Goal: Transaction & Acquisition: Purchase product/service

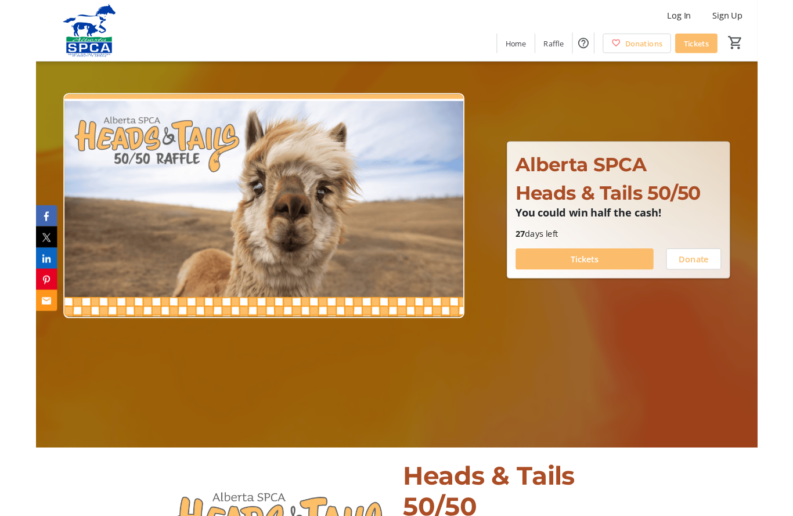
scroll to position [81, 0]
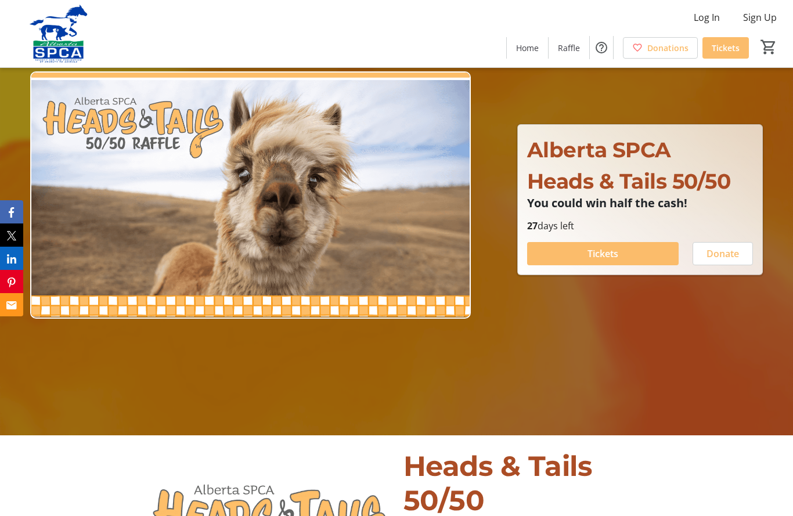
click at [580, 267] on span at bounding box center [602, 254] width 151 height 28
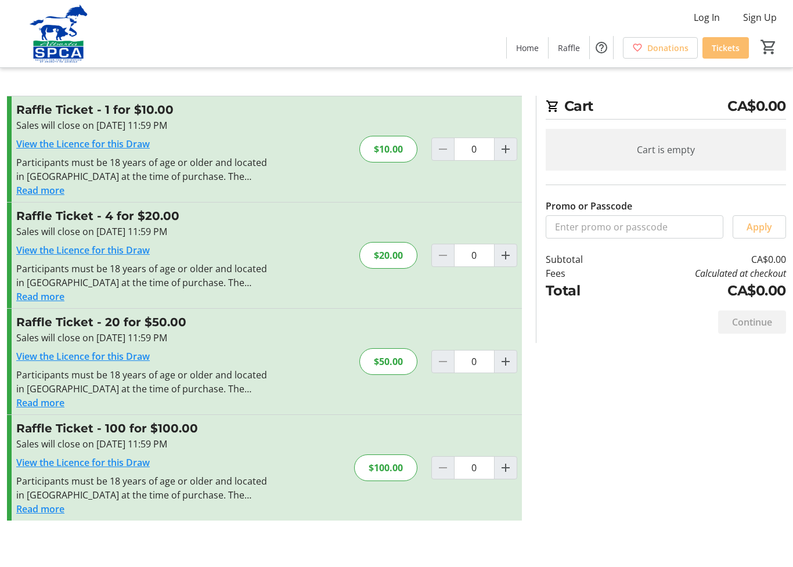
click at [500, 469] on mat-icon "Increment by one" at bounding box center [505, 468] width 14 height 14
type input "1"
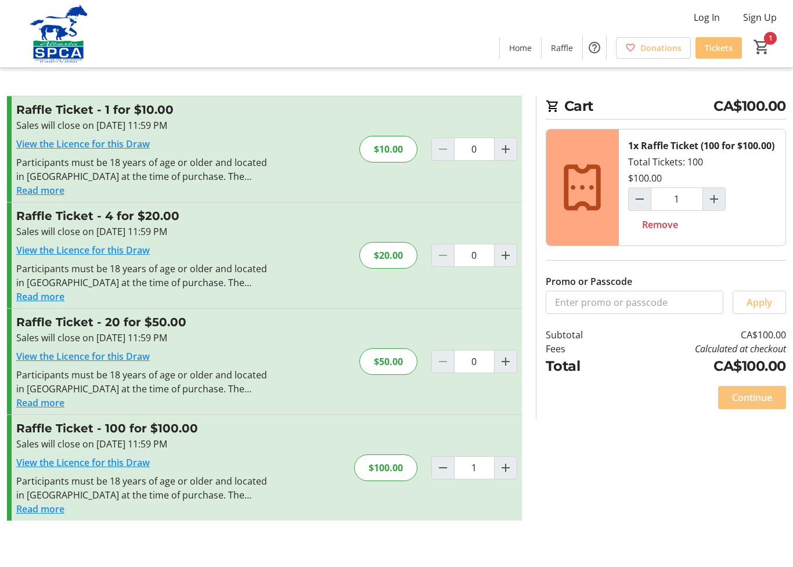
click at [745, 402] on span at bounding box center [752, 397] width 68 height 28
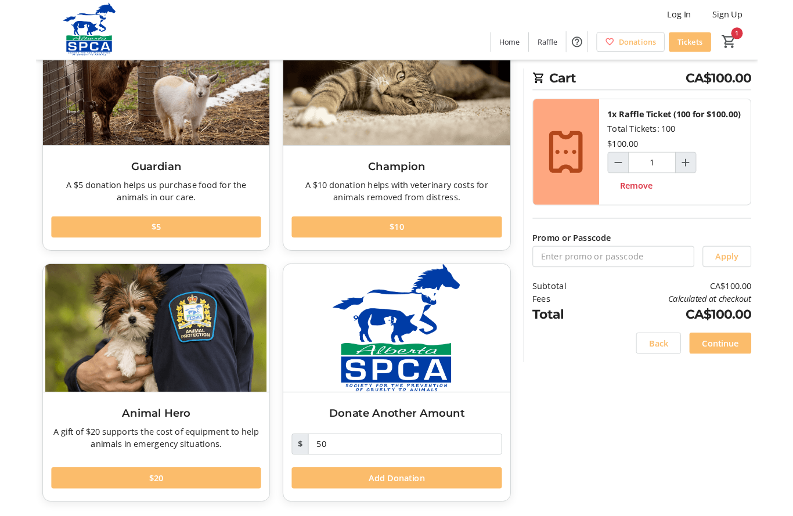
scroll to position [110, 0]
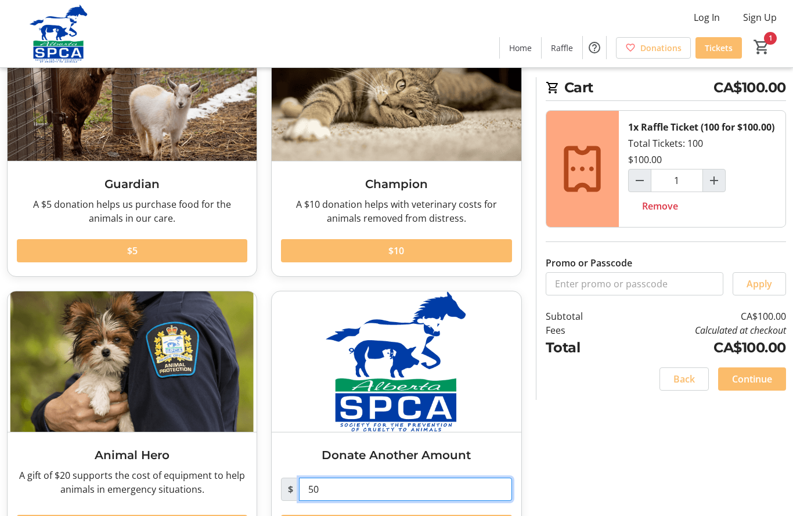
click at [346, 500] on input "50" at bounding box center [405, 488] width 212 height 23
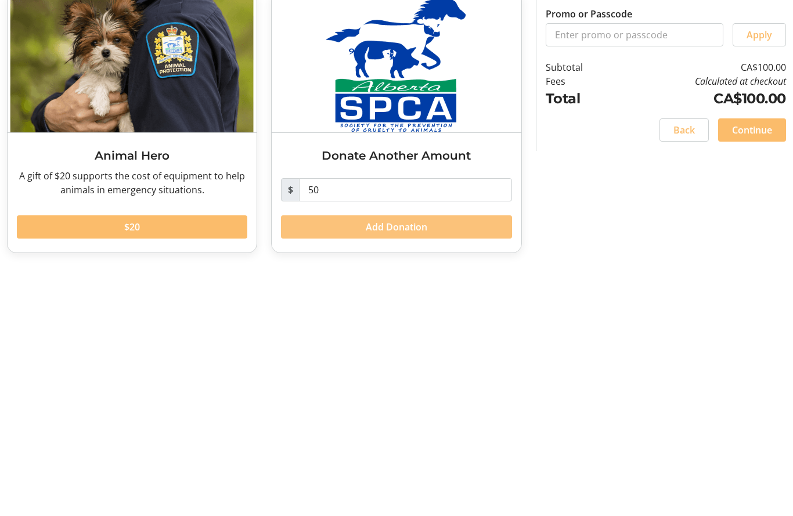
click at [351, 462] on span at bounding box center [396, 476] width 230 height 28
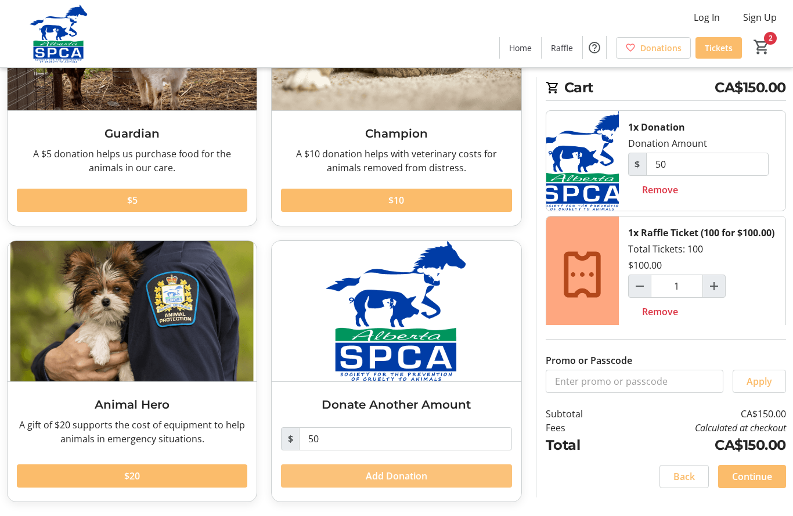
click at [351, 484] on span at bounding box center [396, 476] width 230 height 28
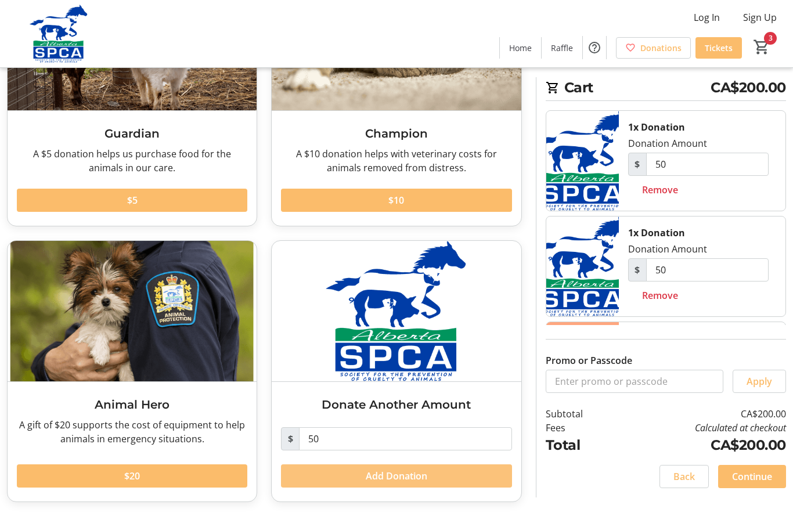
click at [385, 482] on span "Add Donation" at bounding box center [396, 476] width 61 height 14
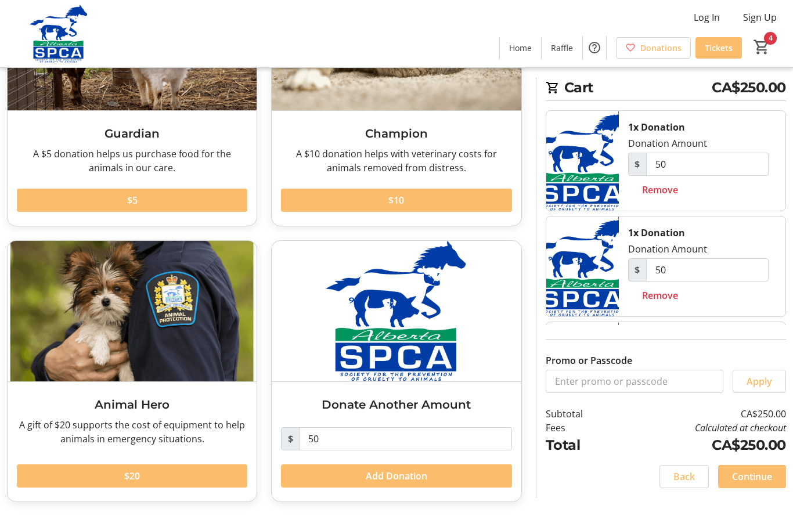
scroll to position [0, 0]
click at [654, 293] on span "Remove" at bounding box center [660, 295] width 36 height 14
click at [662, 294] on span "Remove" at bounding box center [660, 295] width 36 height 14
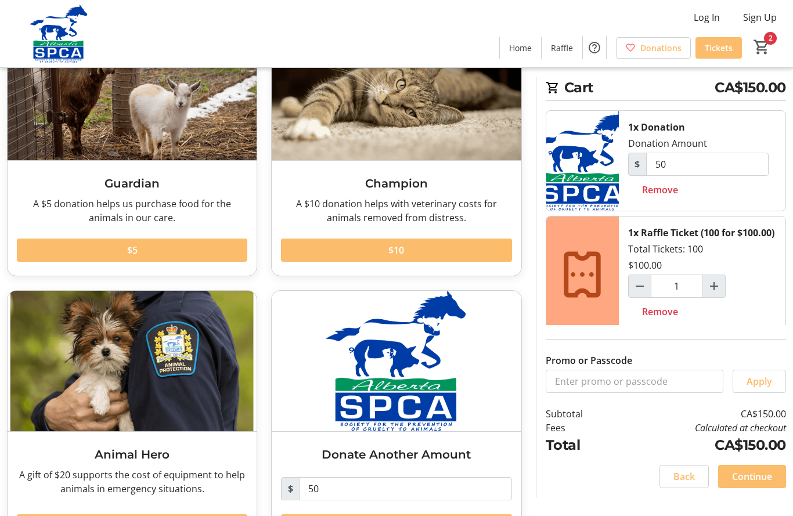
scroll to position [110, 0]
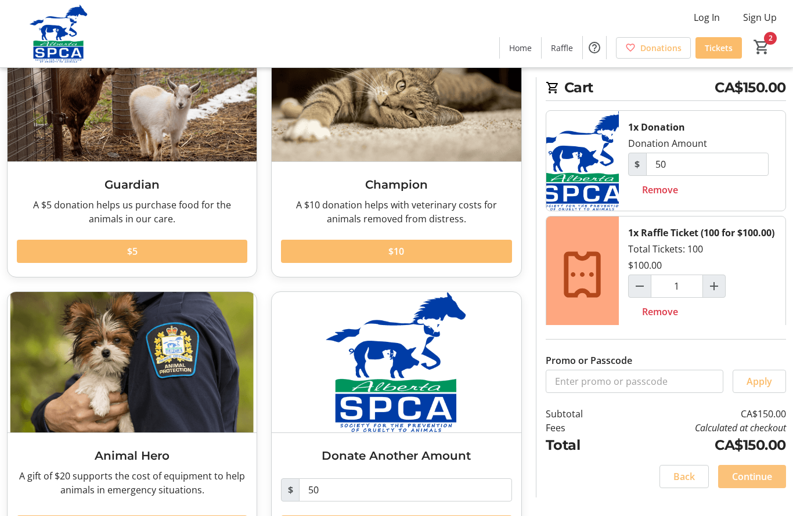
click at [737, 484] on span at bounding box center [752, 476] width 68 height 28
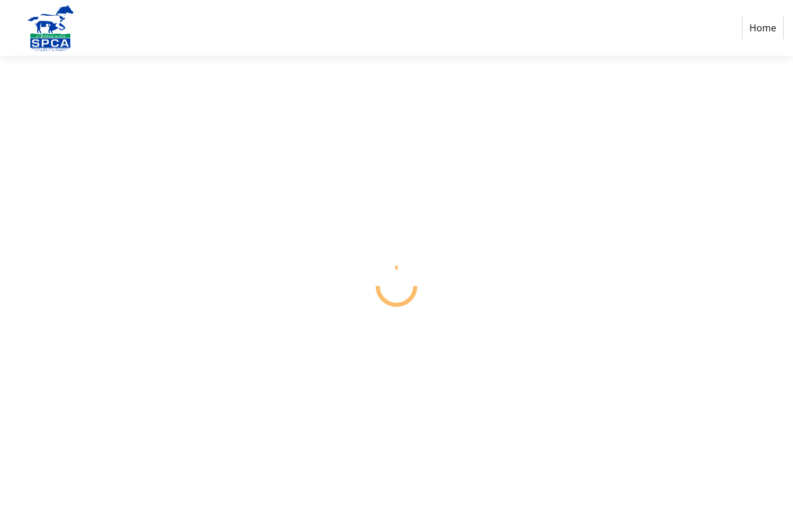
select select "CA"
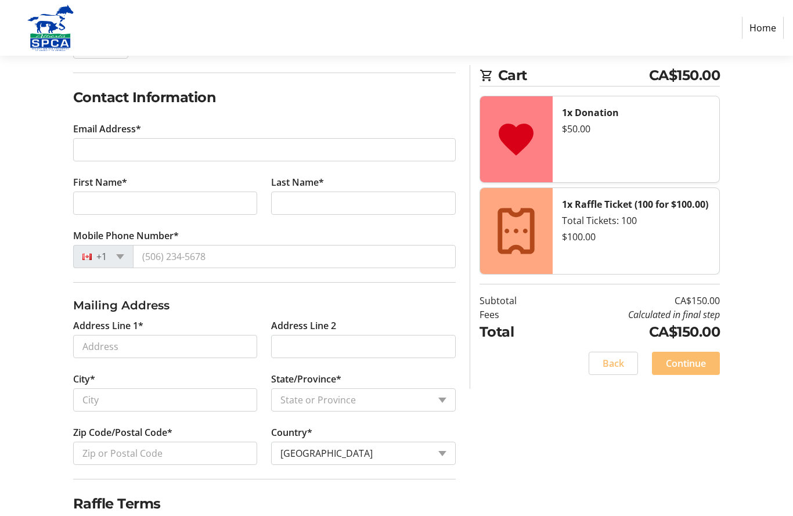
scroll to position [167, 0]
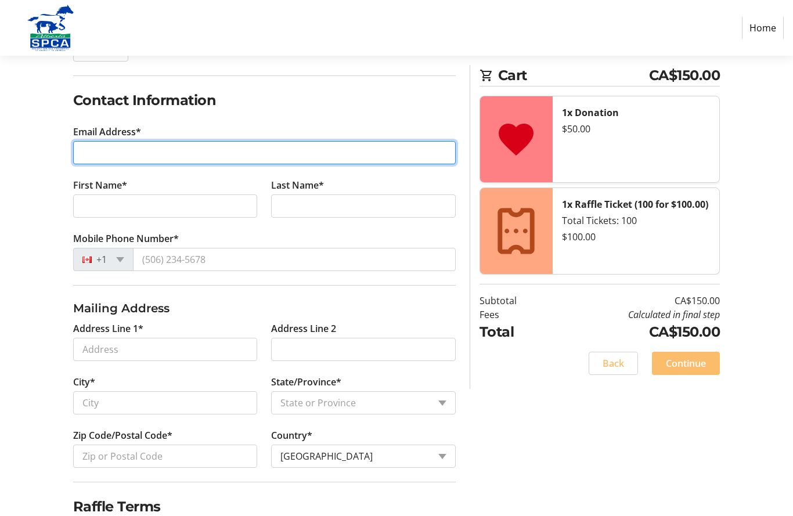
click at [155, 154] on input "Email Address*" at bounding box center [264, 153] width 382 height 23
type input ","
type input "[EMAIL_ADDRESS][DOMAIN_NAME]"
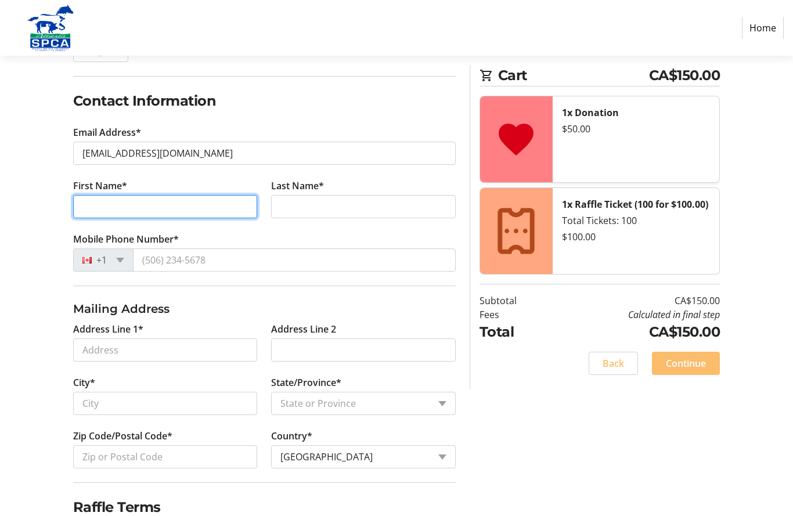
click at [217, 216] on input "First Name*" at bounding box center [165, 206] width 184 height 23
type input "[PERSON_NAME]"
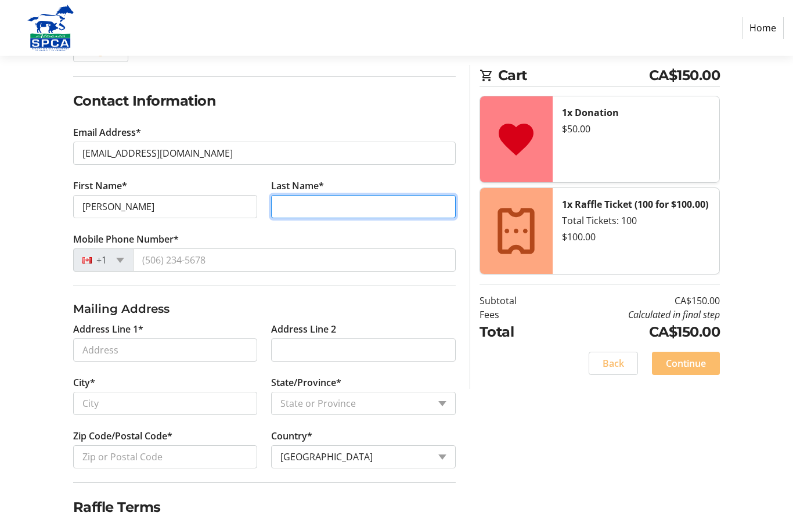
click at [345, 209] on input "Last Name*" at bounding box center [363, 206] width 184 height 23
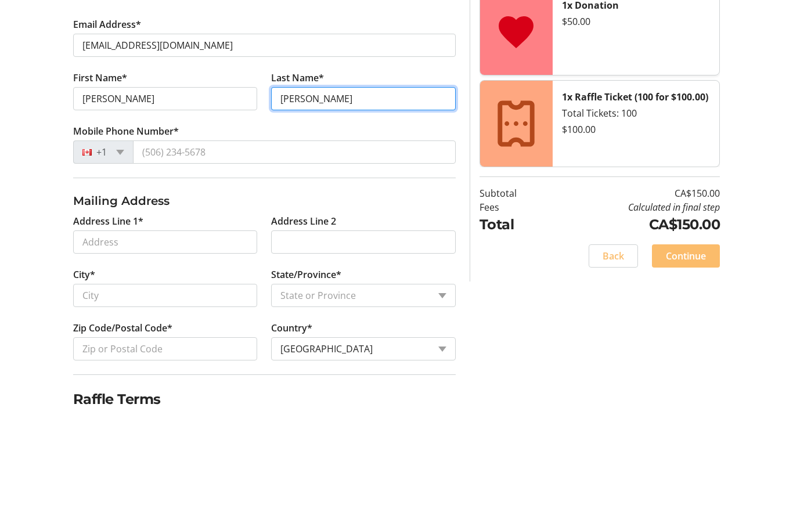
type input "[PERSON_NAME]"
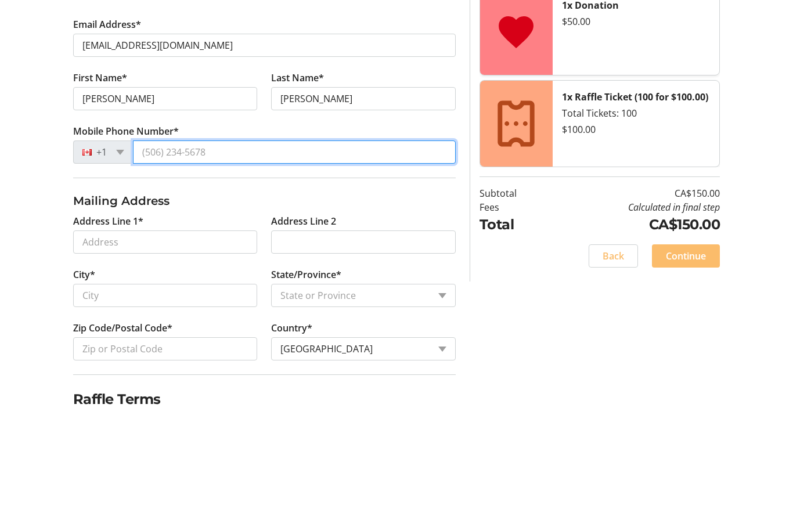
click at [277, 248] on input "Mobile Phone Number*" at bounding box center [294, 259] width 323 height 23
type input "[PHONE_NUMBER]"
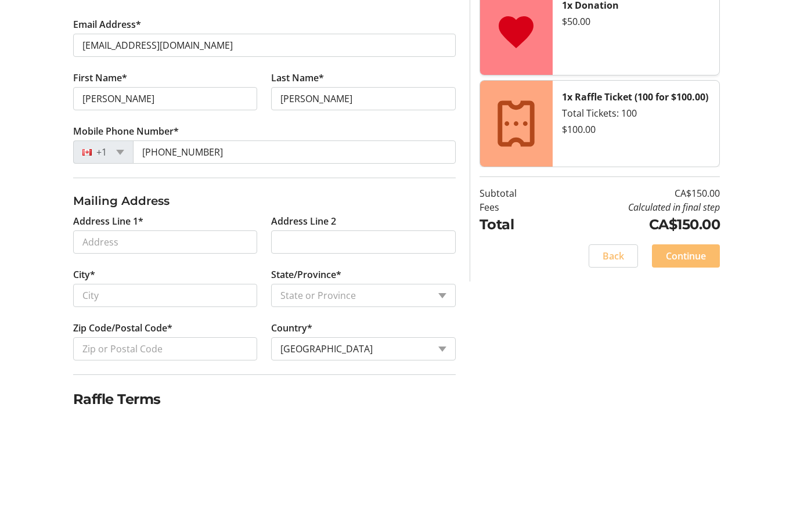
click at [233, 322] on tr-form-field "Address Line 1*" at bounding box center [165, 348] width 198 height 53
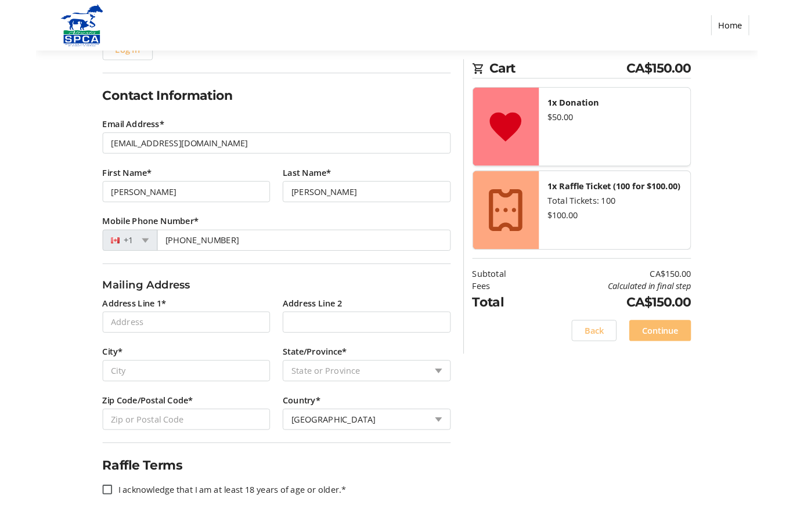
scroll to position [168, 0]
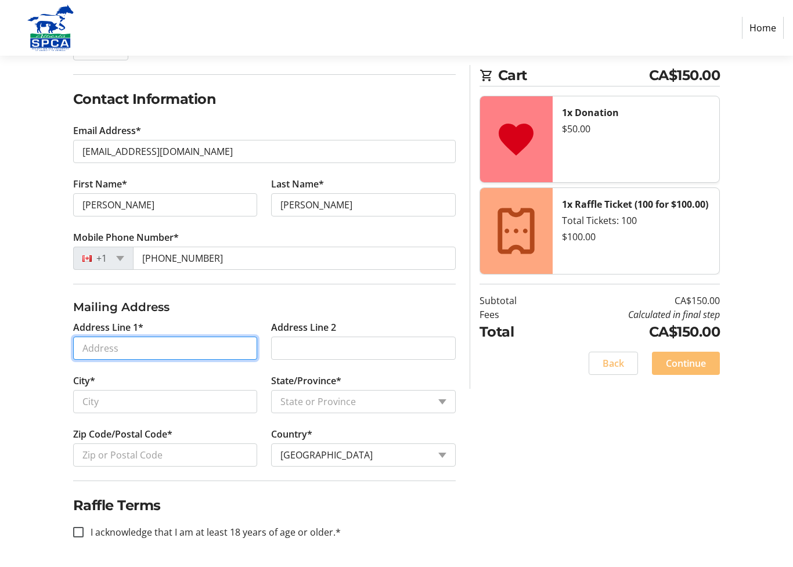
click at [204, 358] on input "Address Line 1*" at bounding box center [165, 348] width 184 height 23
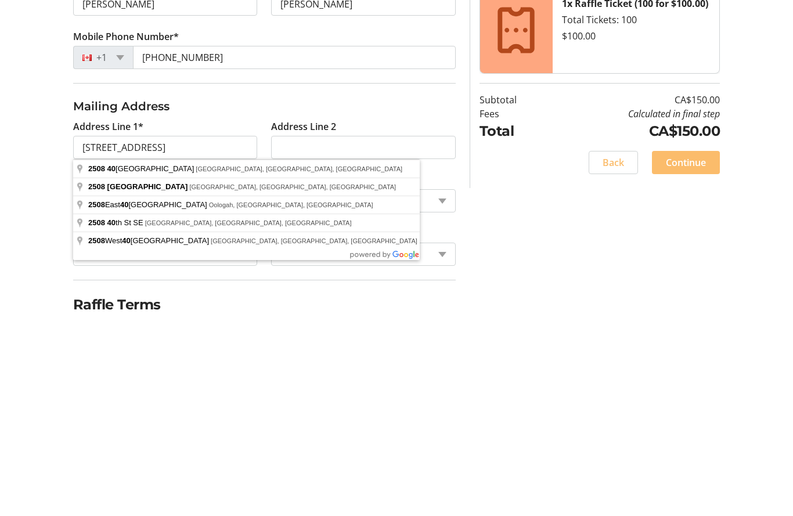
type input "[STREET_ADDRESS]"
type input "[GEOGRAPHIC_DATA]"
select select "AB"
type input "T6L 5L1"
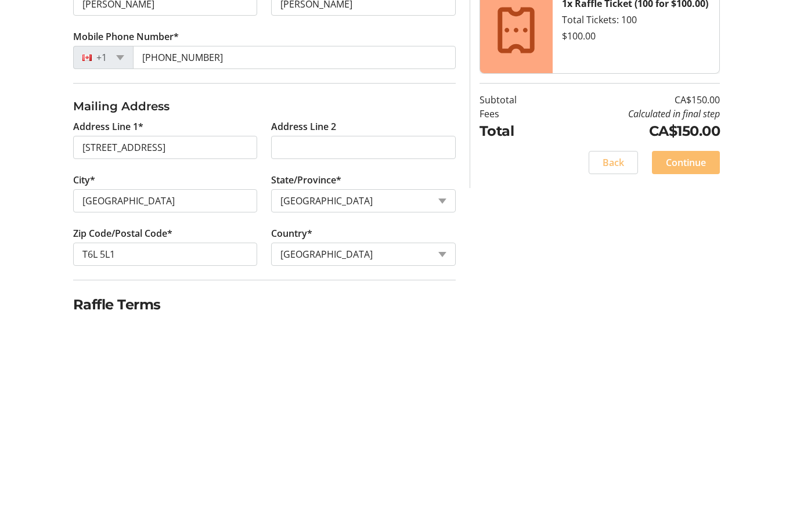
scroll to position [219, 0]
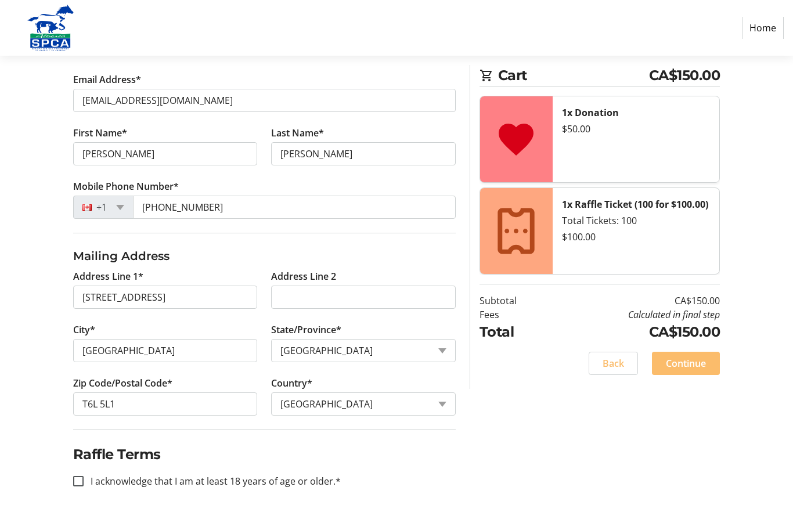
click at [350, 314] on tr-form-field "Address Line 2" at bounding box center [363, 295] width 198 height 53
click at [357, 301] on input "Address Line 2" at bounding box center [363, 296] width 184 height 23
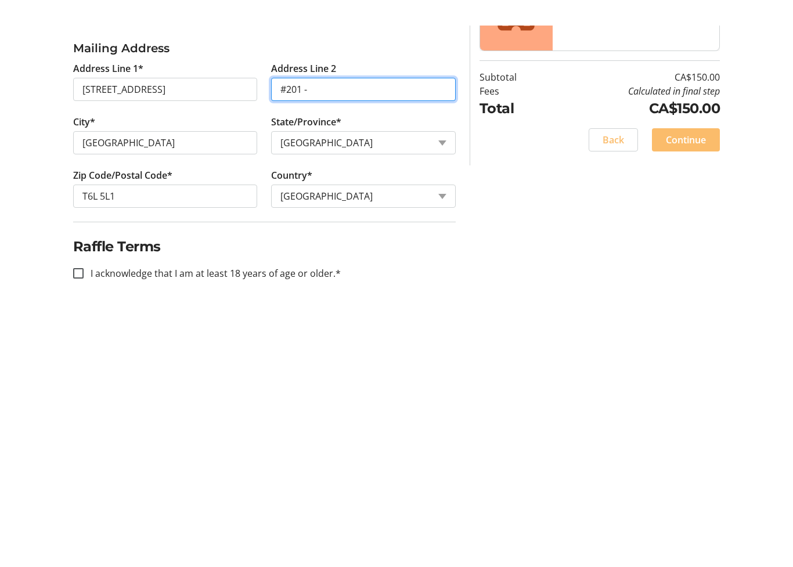
scroll to position [168, 0]
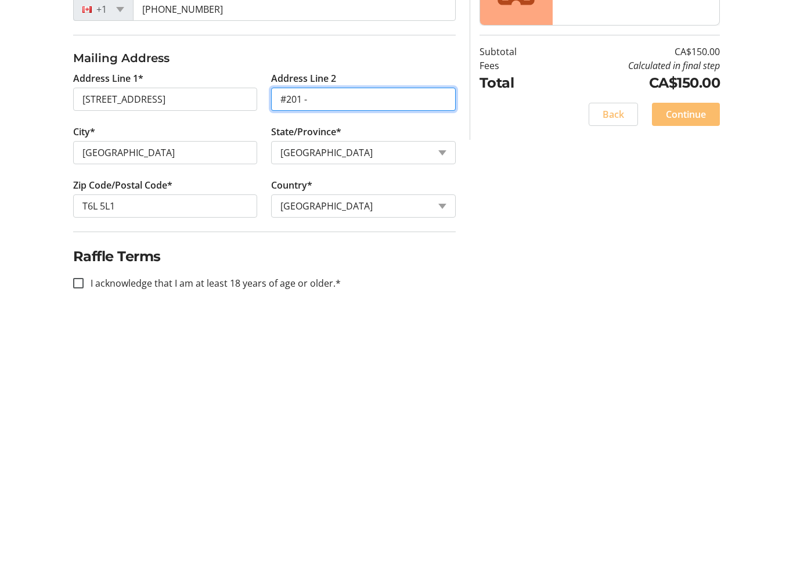
type input "#201 -"
click at [483, 265] on div "Log In to Your Account (Optional) Or continue below to checkout as a guest. Log…" at bounding box center [396, 275] width 793 height 583
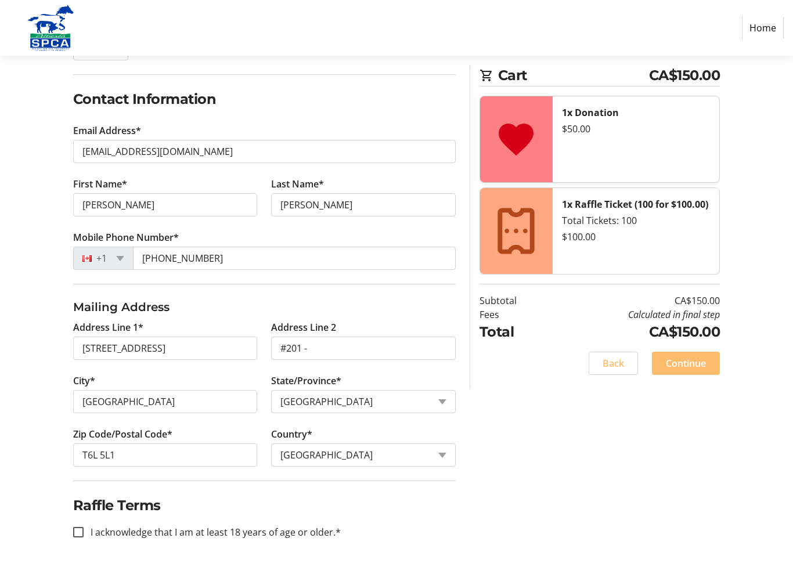
click at [88, 515] on div at bounding box center [78, 532] width 28 height 28
checkbox input "true"
click at [697, 364] on span "Continue" at bounding box center [685, 363] width 40 height 14
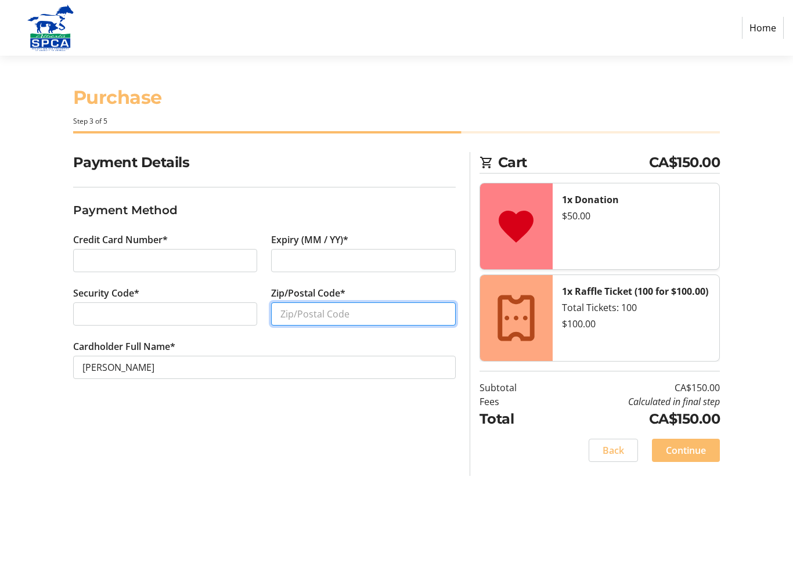
click at [364, 311] on input "Zip/Postal Code*" at bounding box center [363, 313] width 184 height 23
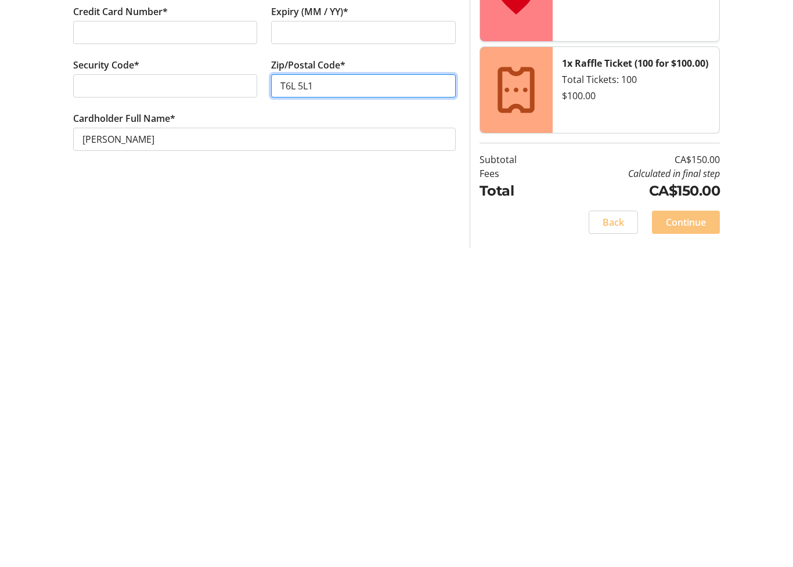
type input "T6L 5L1"
click at [694, 436] on span at bounding box center [686, 450] width 68 height 28
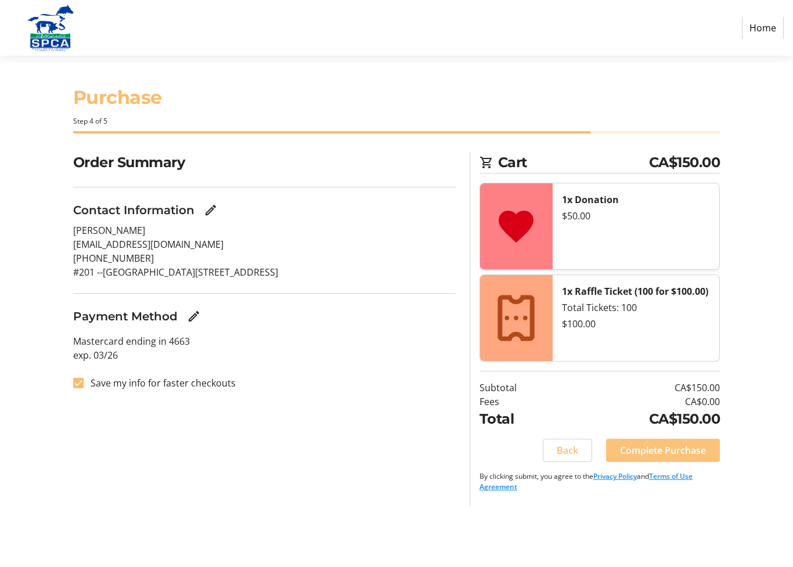
click at [678, 446] on span "Complete Purchase" at bounding box center [663, 450] width 86 height 14
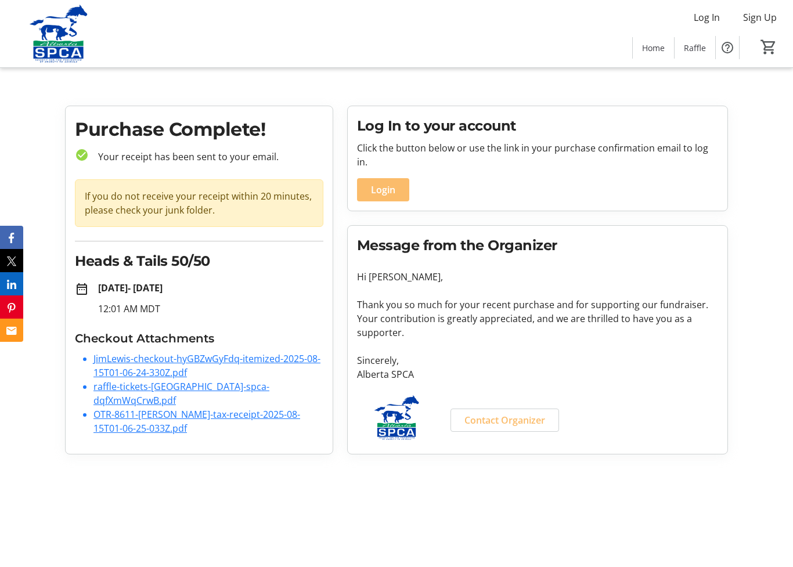
click at [300, 408] on link "OTR-8611-[PERSON_NAME]-tax-receipt-2025-08-15T01-06-25-033Z.pdf" at bounding box center [196, 421] width 207 height 27
